Goal: Task Accomplishment & Management: Use online tool/utility

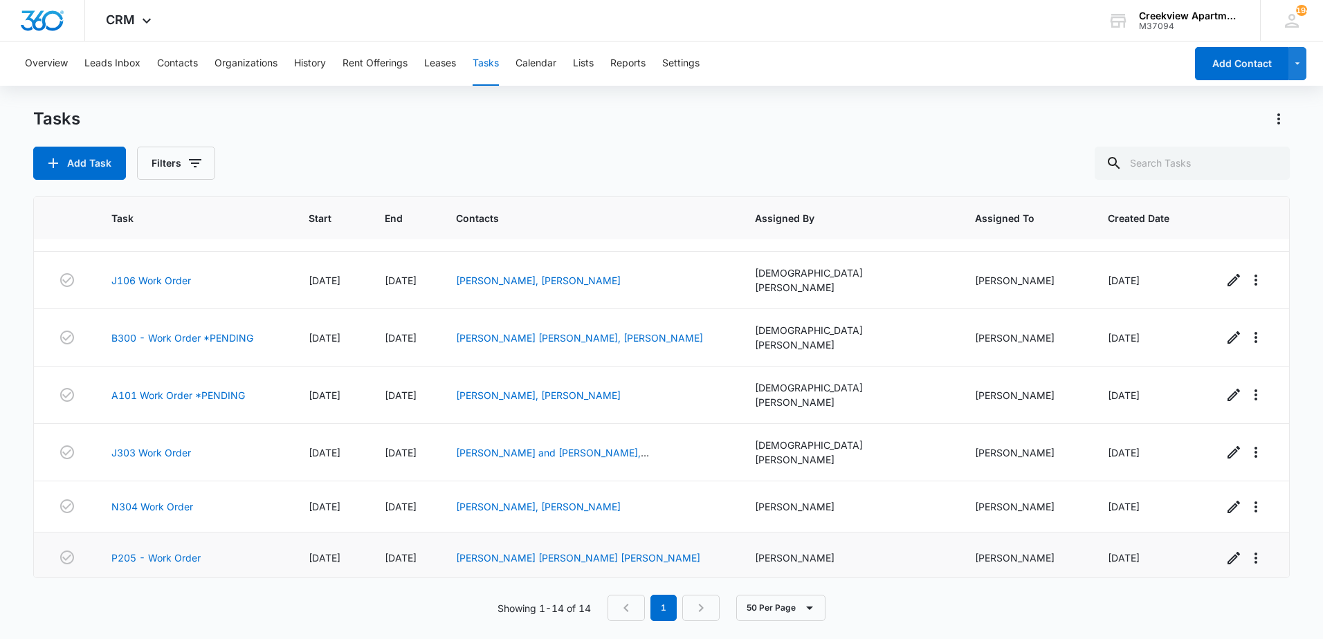
scroll to position [391, 0]
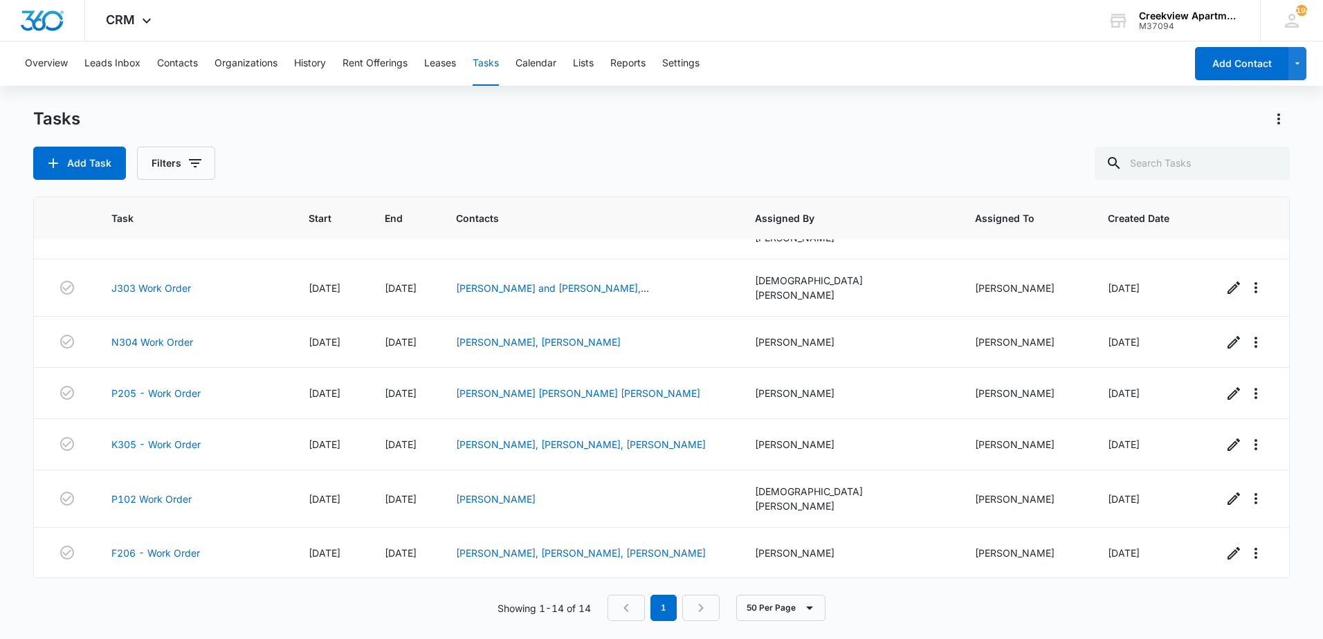
click at [151, 597] on link "K205 Work Order" at bounding box center [151, 604] width 80 height 15
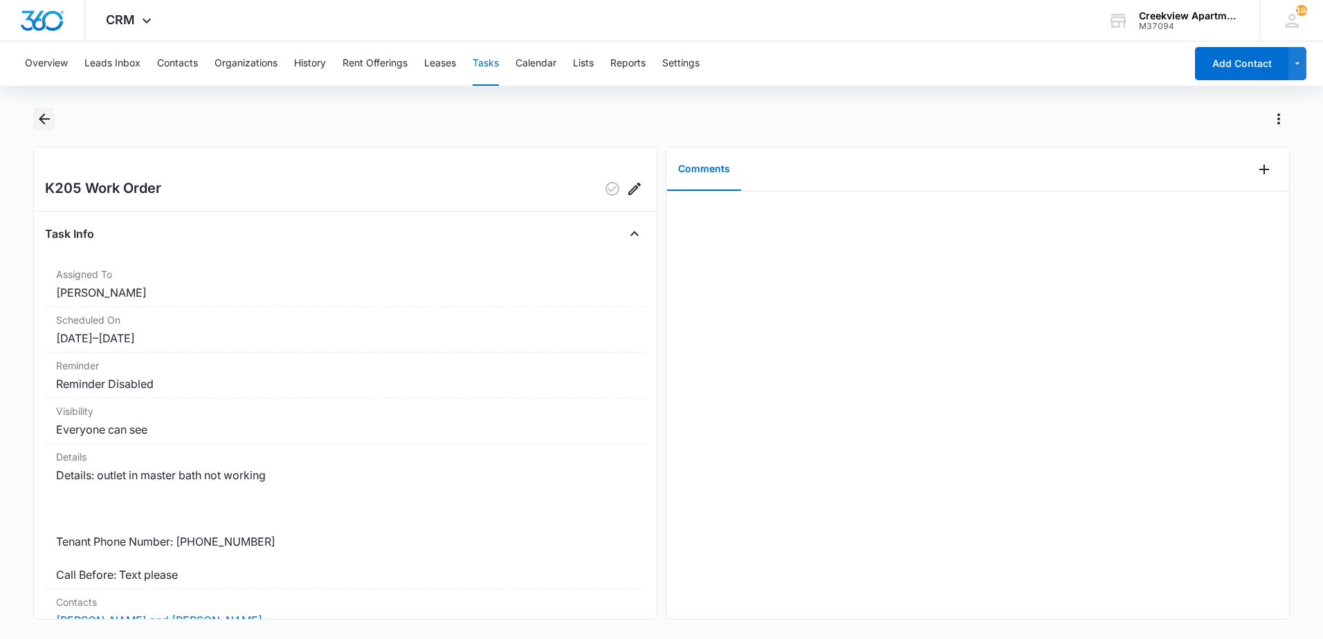
click at [44, 121] on icon "Back" at bounding box center [44, 119] width 17 height 17
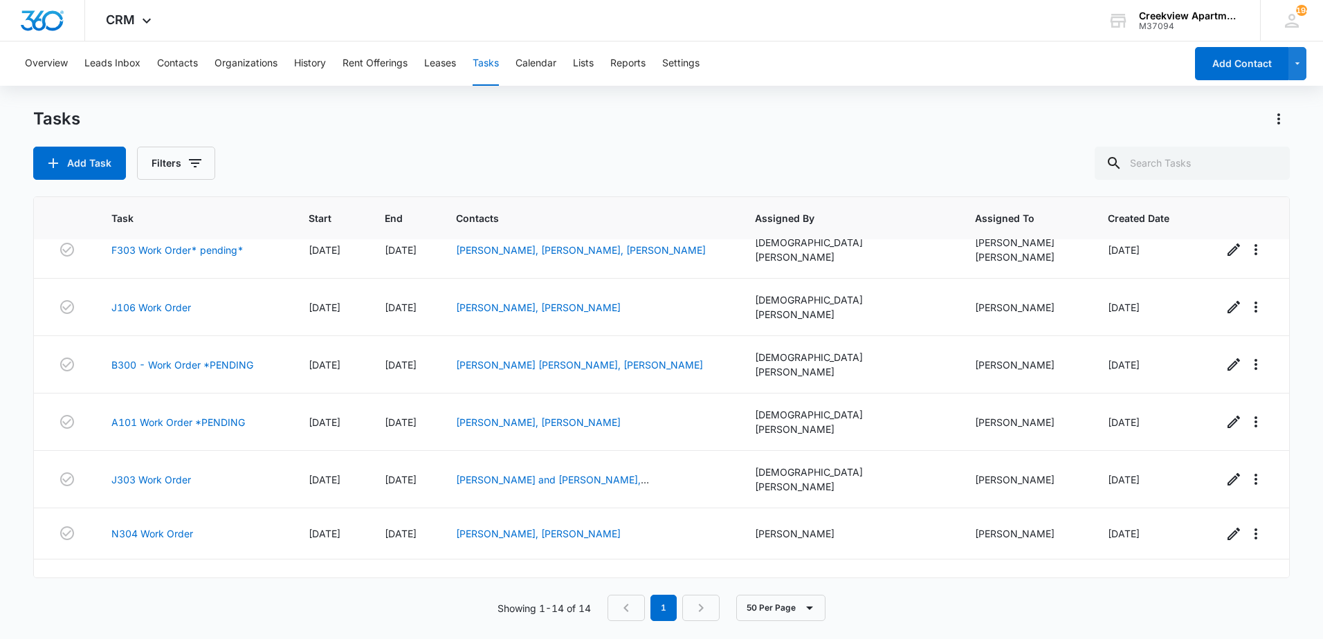
scroll to position [391, 0]
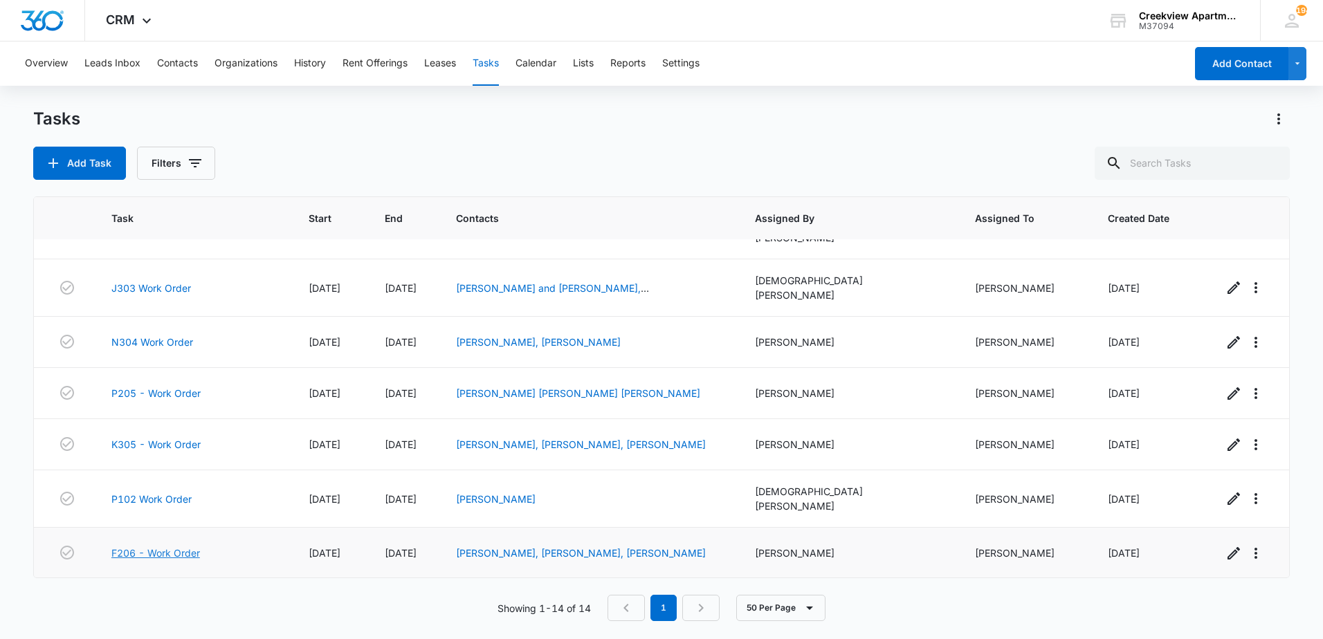
click at [176, 546] on link "F206 - Work Order" at bounding box center [155, 553] width 89 height 15
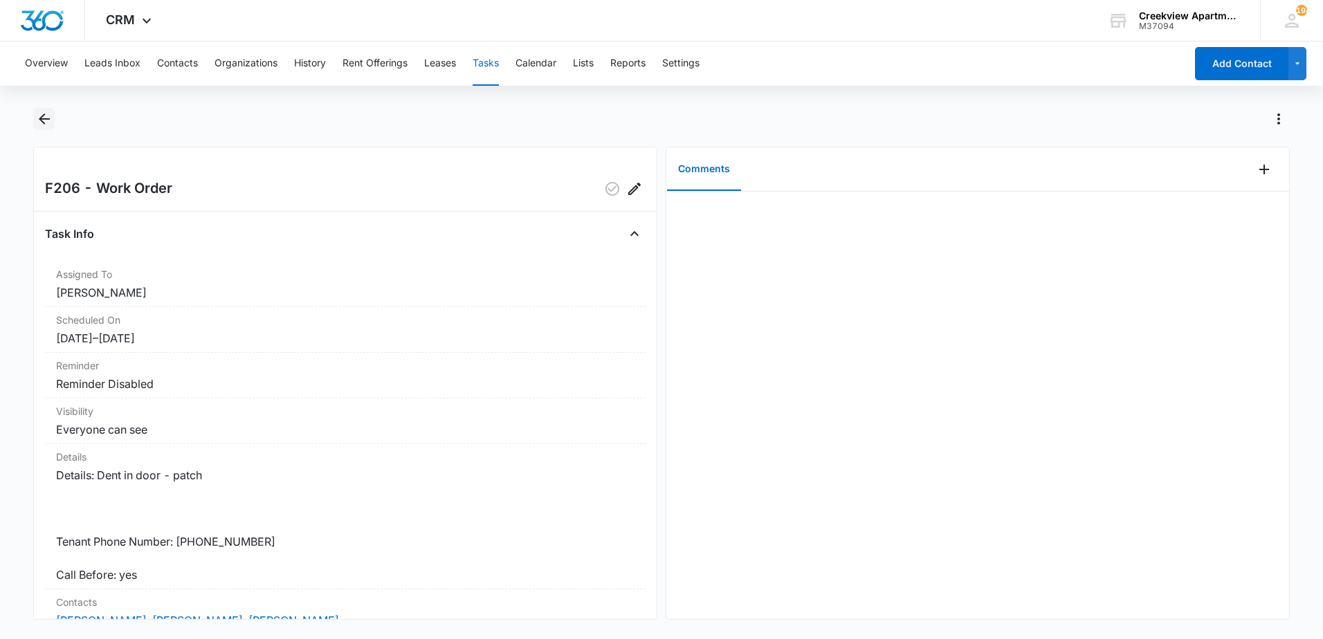
click at [39, 117] on icon "Back" at bounding box center [44, 119] width 17 height 17
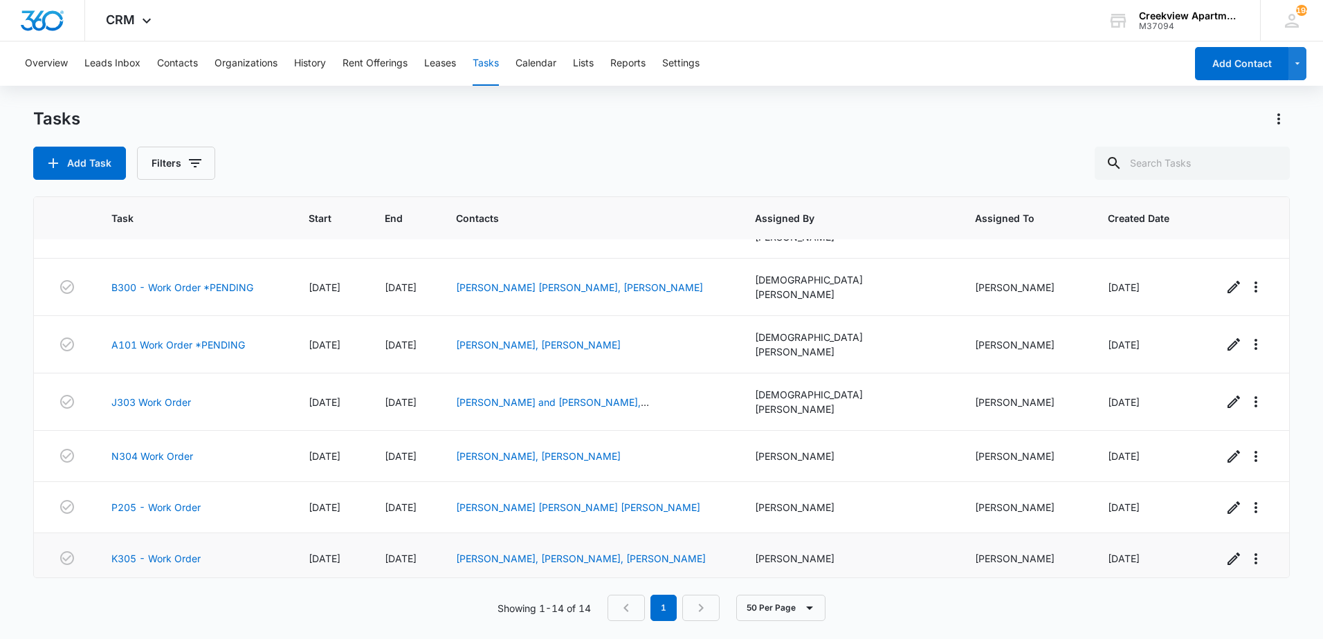
scroll to position [391, 0]
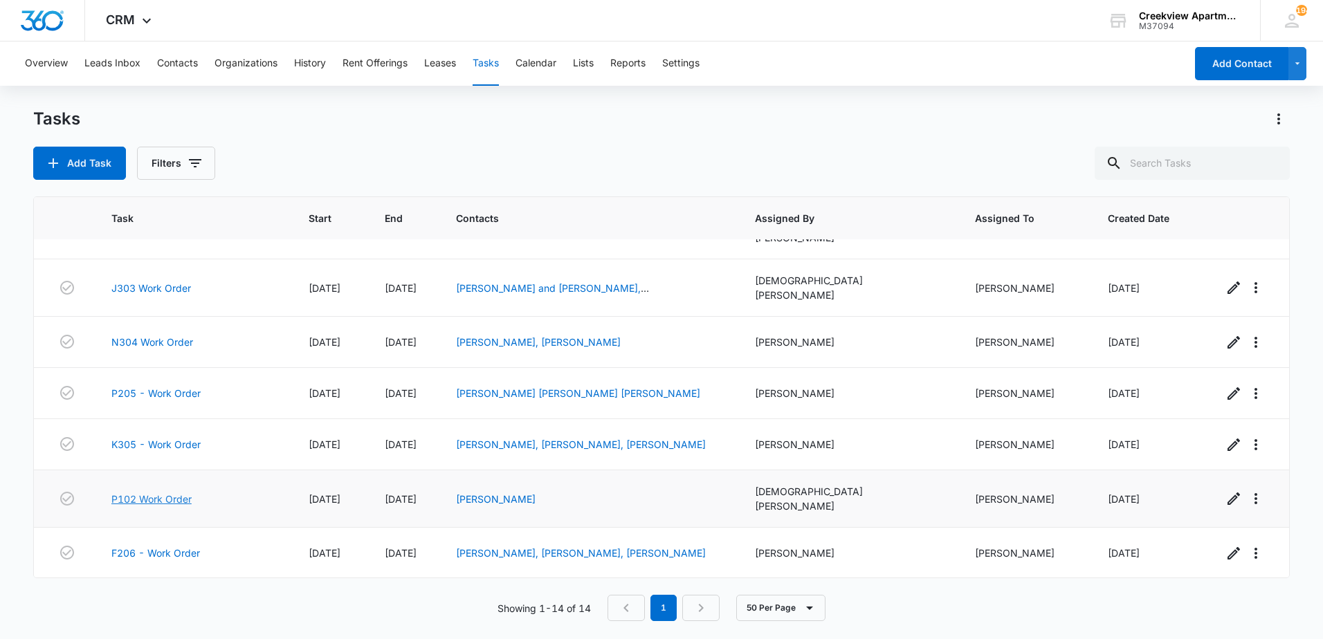
click at [181, 492] on link "P102 Work Order" at bounding box center [151, 499] width 80 height 15
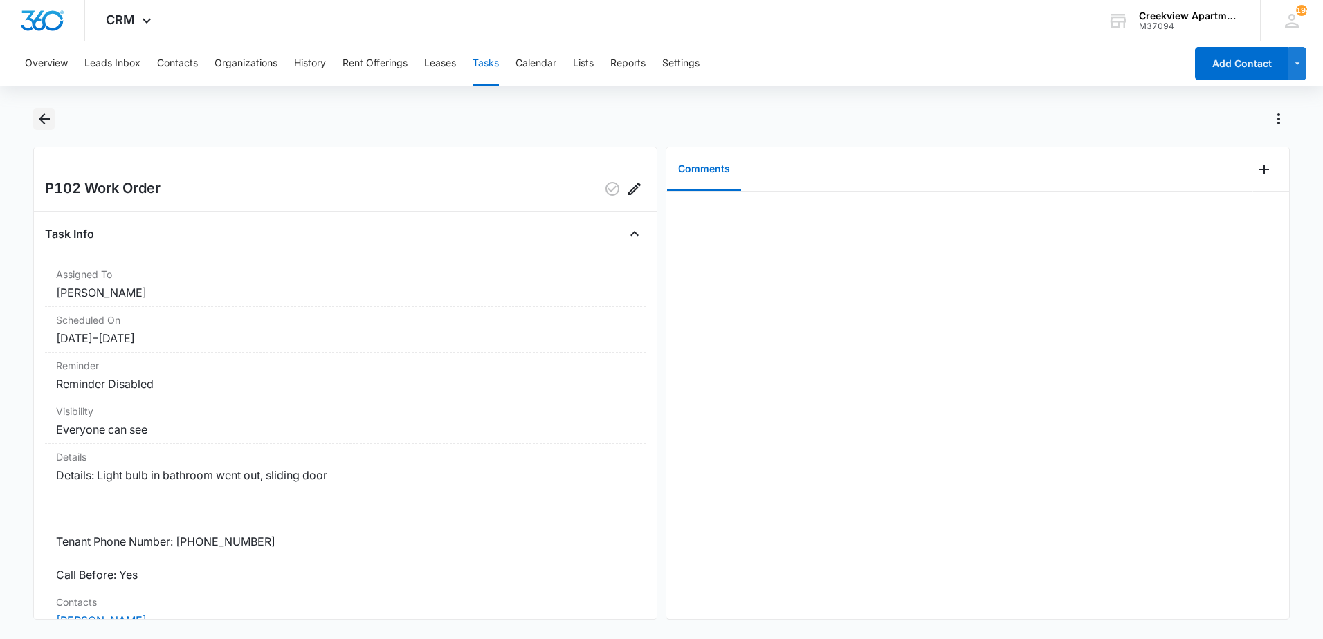
click at [43, 123] on icon "Back" at bounding box center [44, 118] width 11 height 11
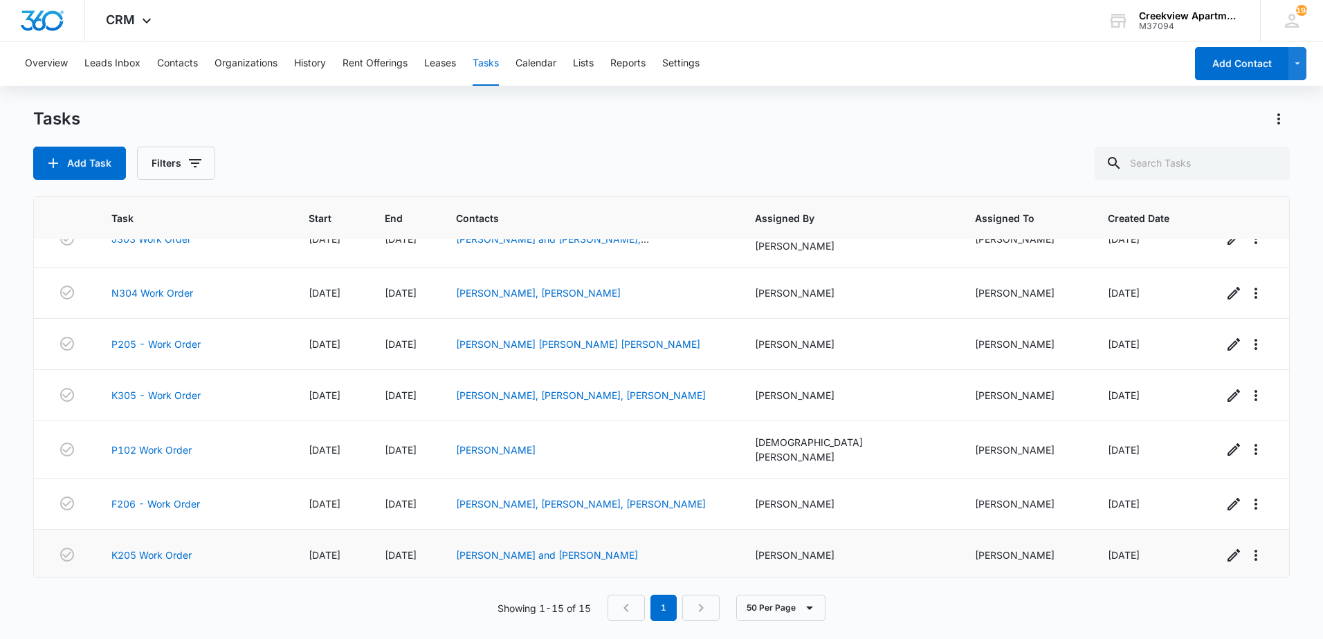
scroll to position [442, 0]
click at [156, 597] on link "C303 - Work Order" at bounding box center [156, 604] width 90 height 15
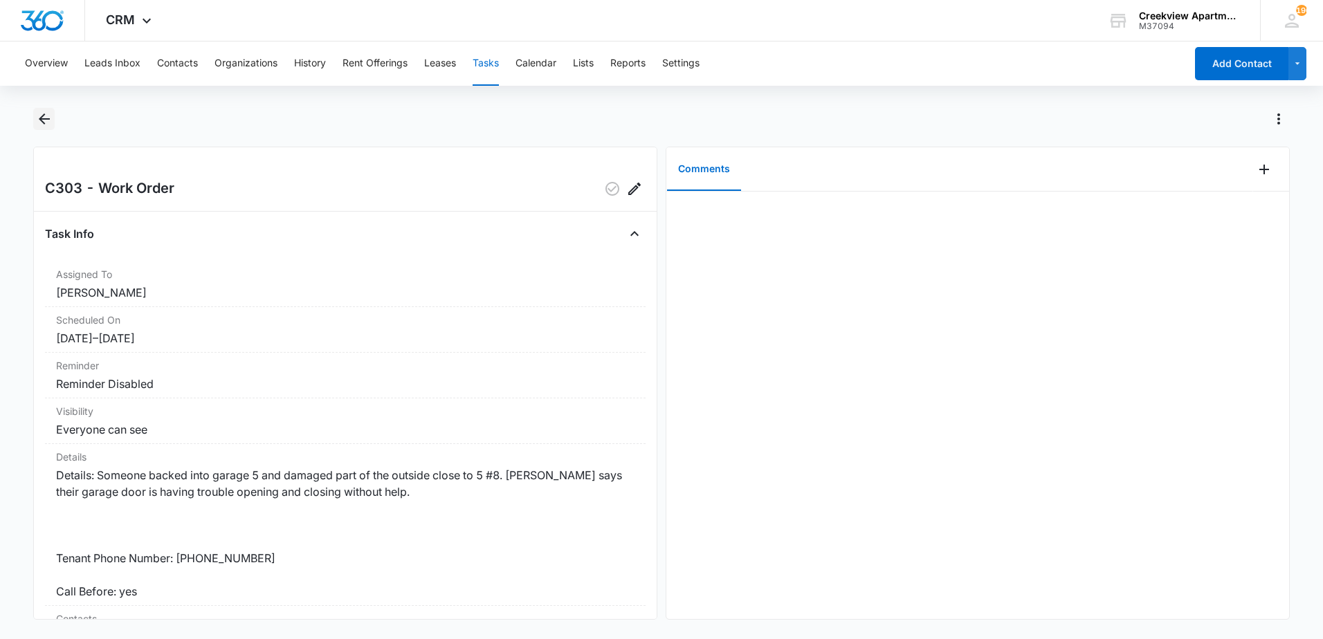
click at [44, 122] on icon "Back" at bounding box center [44, 119] width 17 height 17
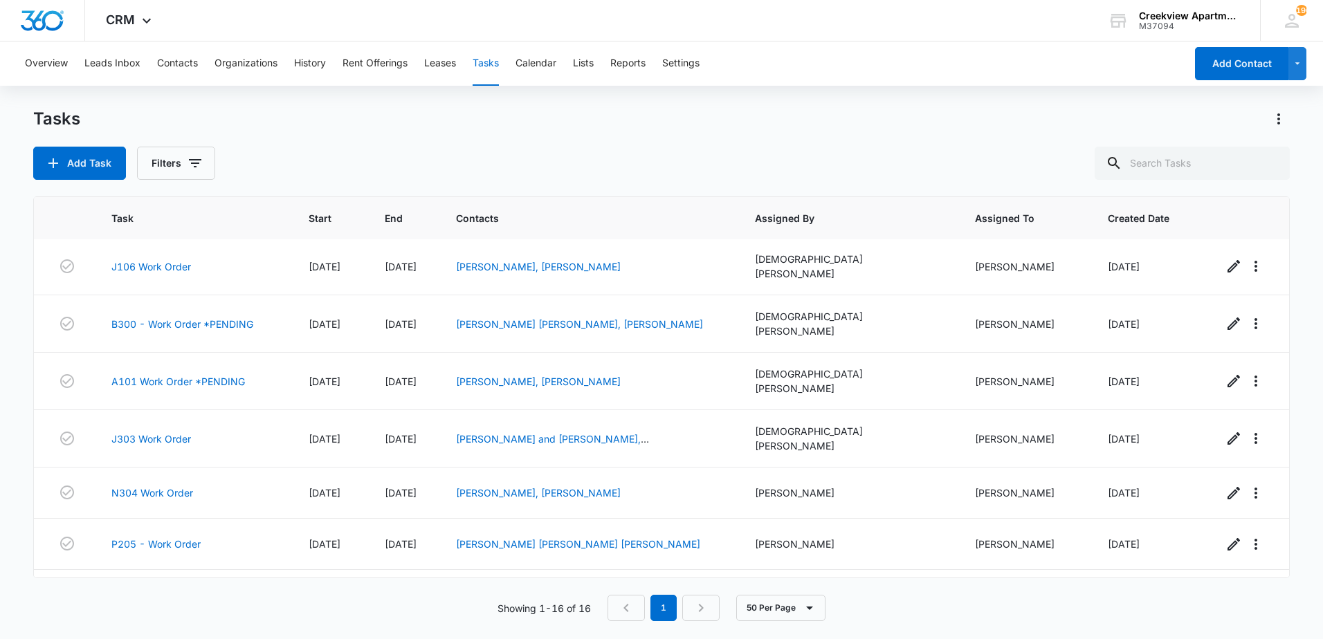
scroll to position [493, 0]
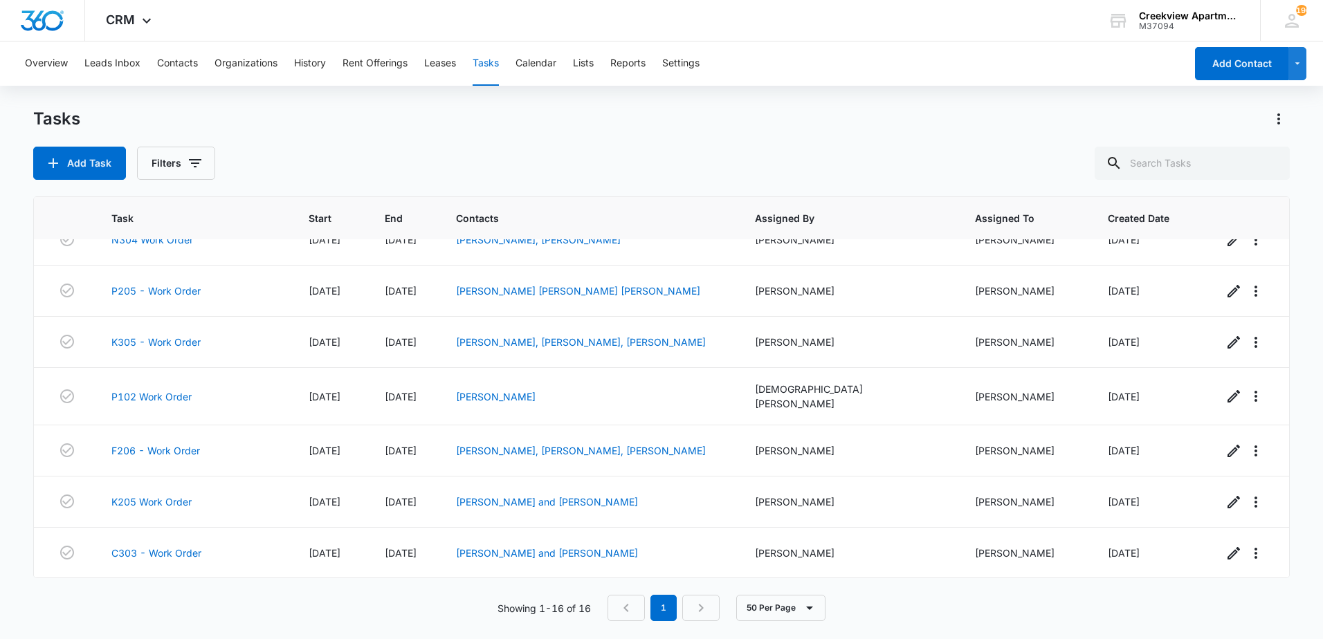
click at [154, 597] on link "H103 - Work Order" at bounding box center [156, 604] width 90 height 15
